Goal: Information Seeking & Learning: Learn about a topic

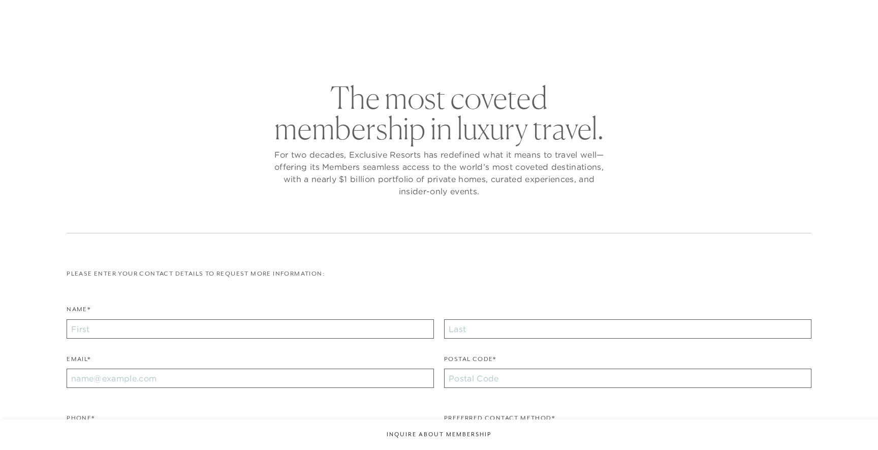
checkbox input "false"
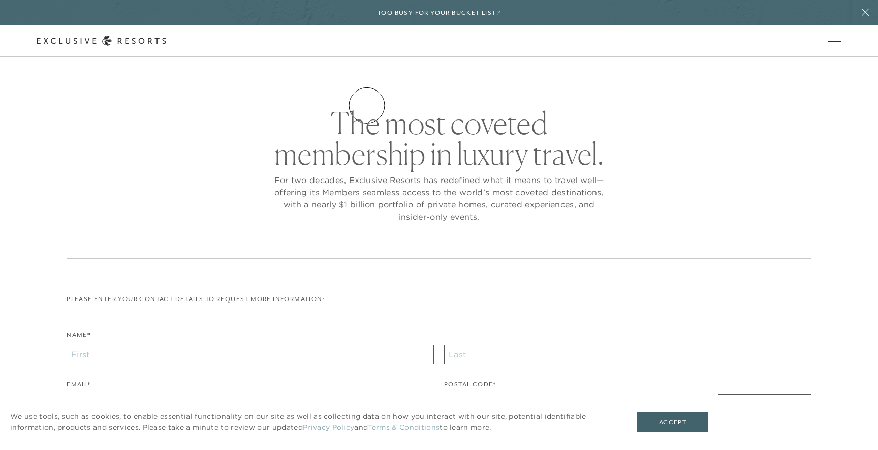
click at [0, 0] on link "Residence Collection" at bounding box center [0, 0] width 0 height 0
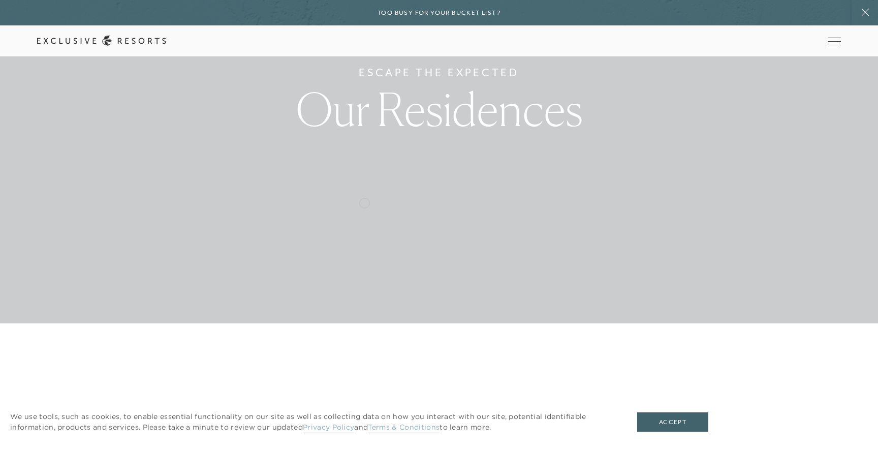
scroll to position [140, 0]
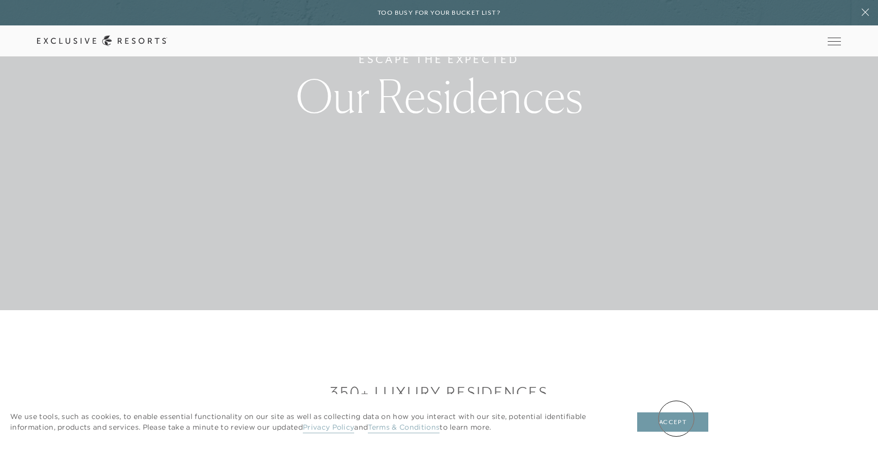
click at [676, 418] on button "Accept" at bounding box center [672, 421] width 71 height 19
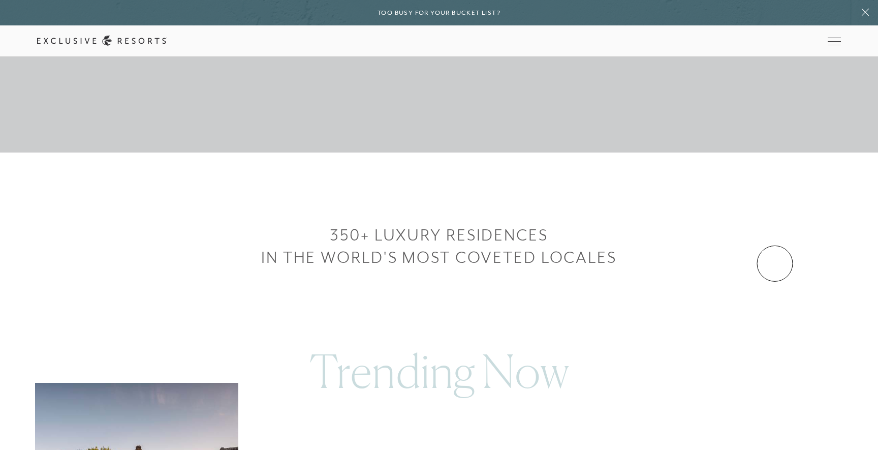
scroll to position [228, 0]
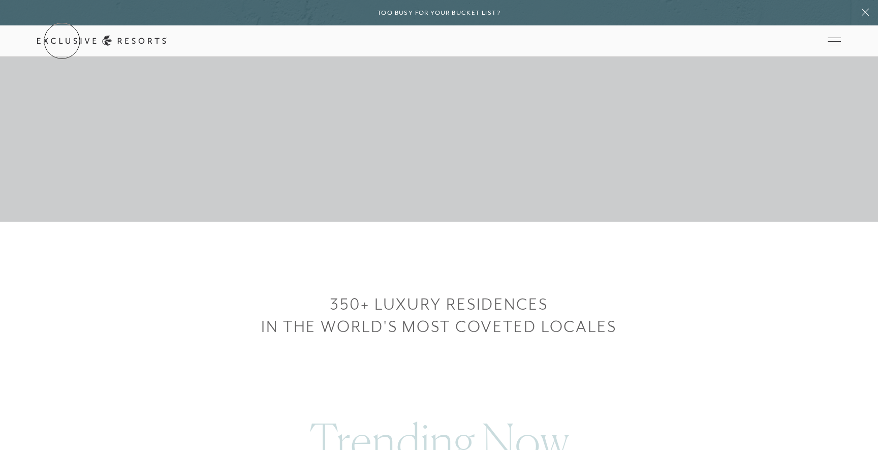
click at [0, 0] on link "Get Started" at bounding box center [0, 0] width 0 height 0
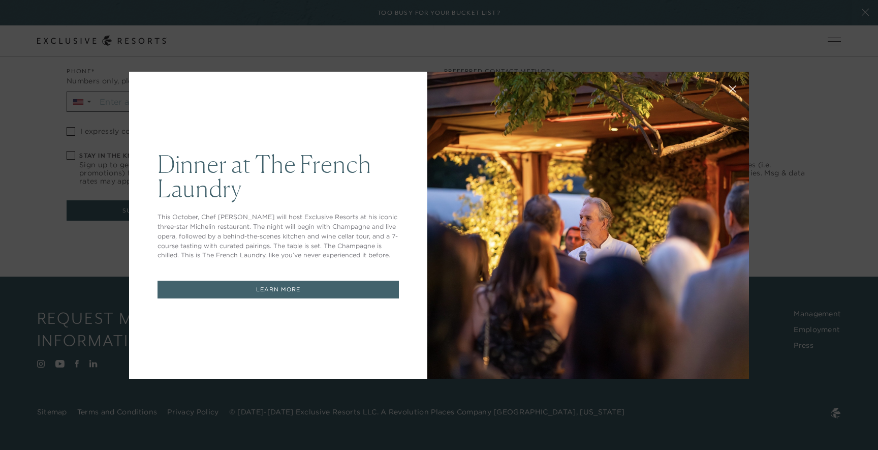
click at [275, 292] on link "LEARN MORE" at bounding box center [277, 289] width 241 height 18
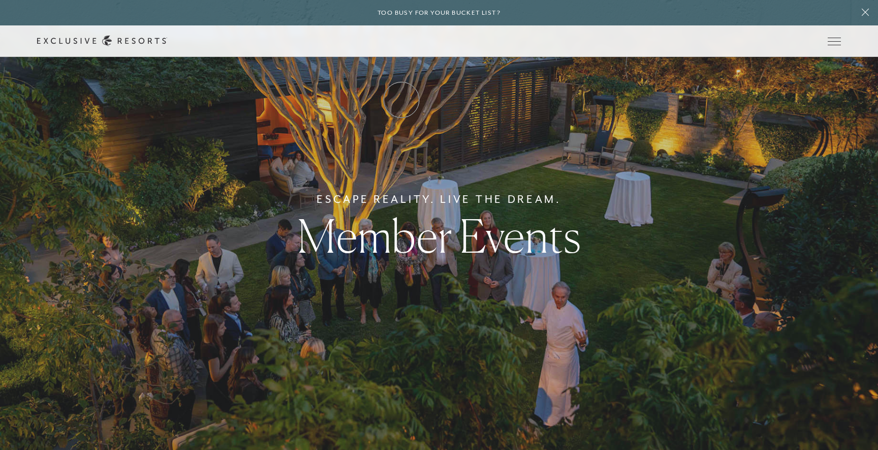
click at [0, 0] on link "How it works" at bounding box center [0, 0] width 0 height 0
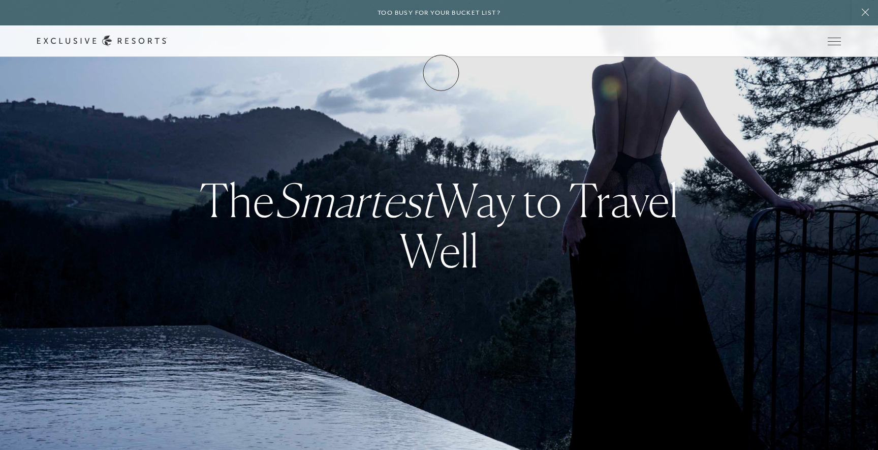
click at [0, 0] on link "Membership" at bounding box center [0, 0] width 0 height 0
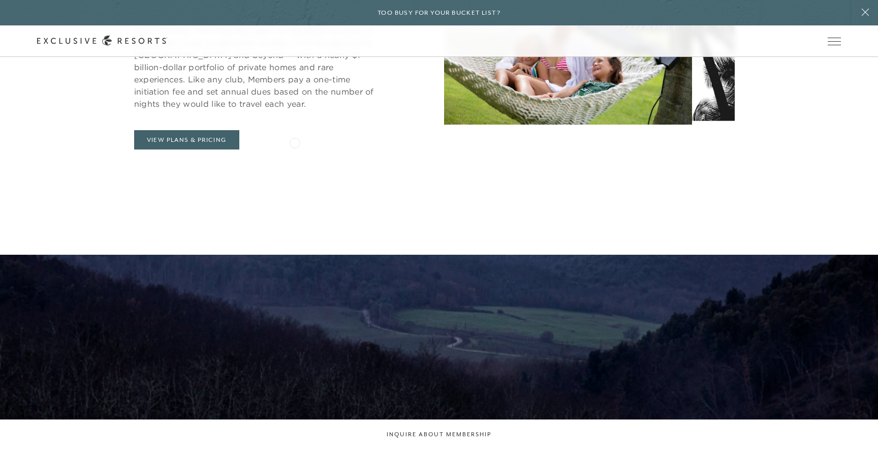
scroll to position [619, 0]
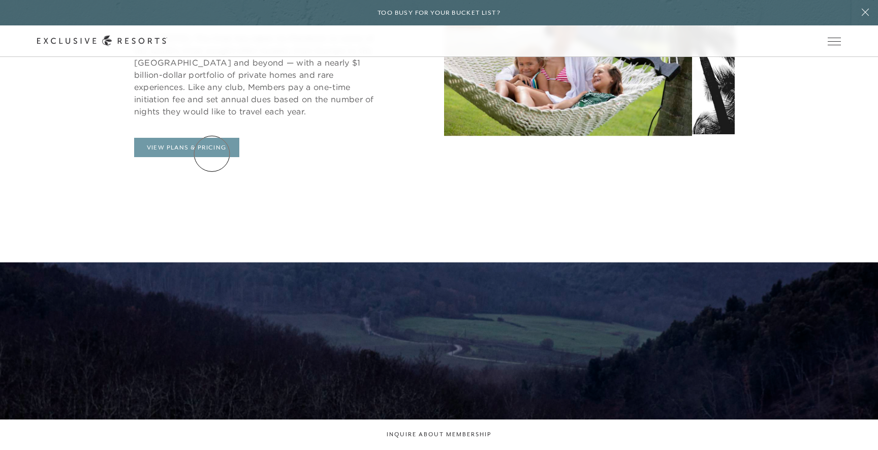
click at [212, 153] on link "View Plans & Pricing" at bounding box center [186, 147] width 105 height 19
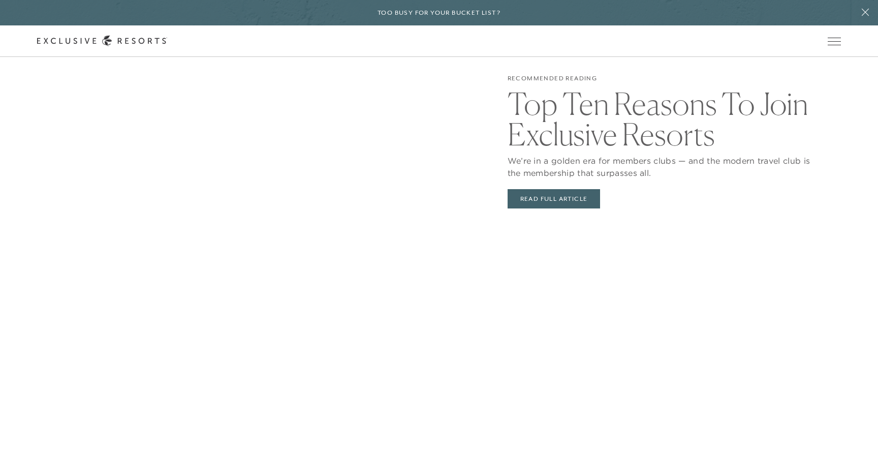
scroll to position [2224, 0]
